Goal: Information Seeking & Learning: Find specific page/section

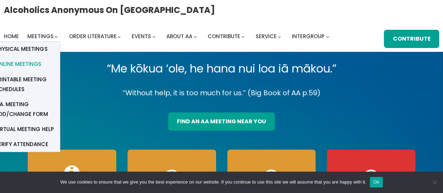
click at [26, 63] on span "Online Meetings" at bounding box center [18, 64] width 46 height 10
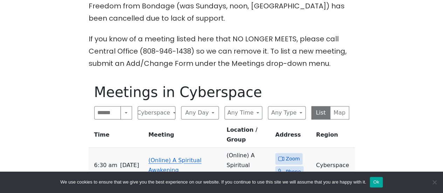
scroll to position [275, 0]
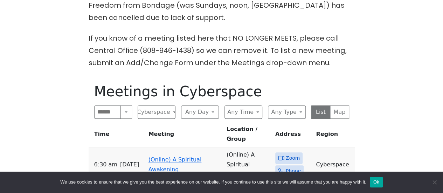
click at [187, 156] on link "(Online) A Spiritual Awakening" at bounding box center [175, 164] width 53 height 16
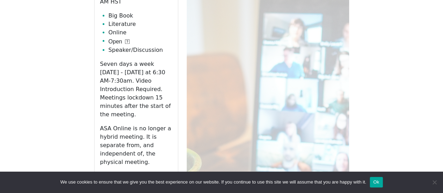
scroll to position [424, 0]
click at [146, 172] on link "Zoom" at bounding box center [136, 178] width 72 height 13
